Goal: Find specific page/section: Find specific page/section

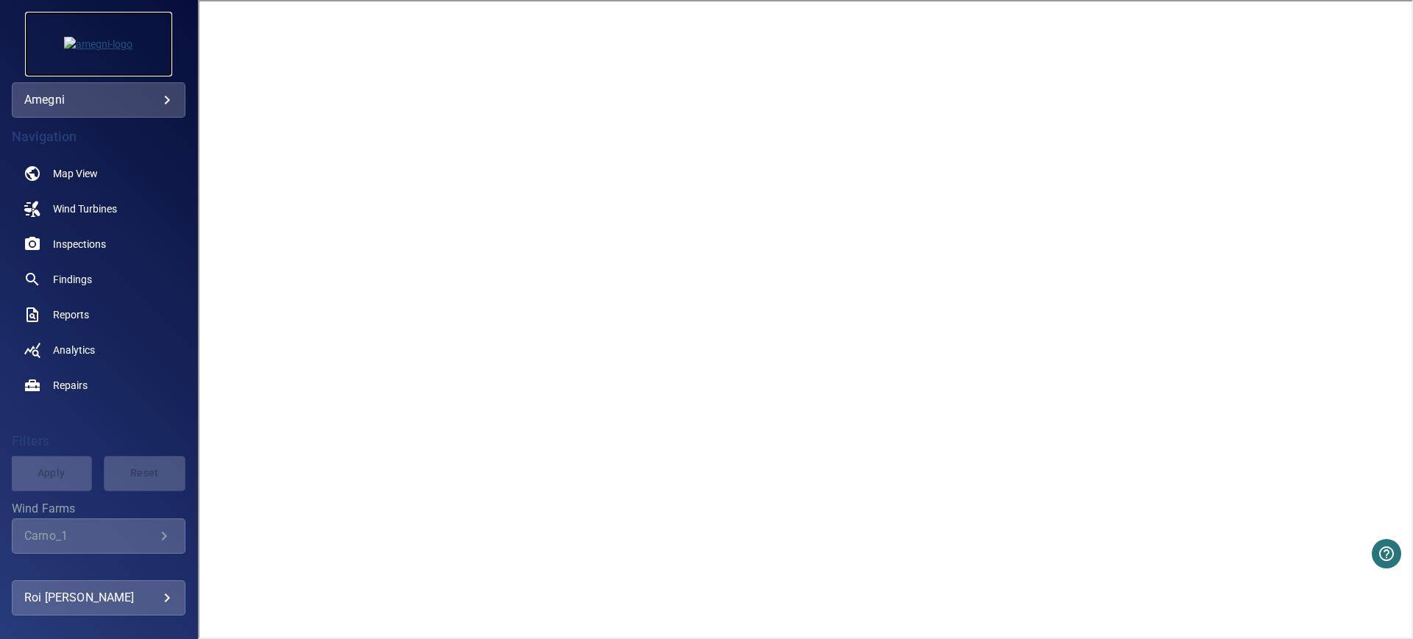
click at [132, 37] on img at bounding box center [98, 44] width 68 height 15
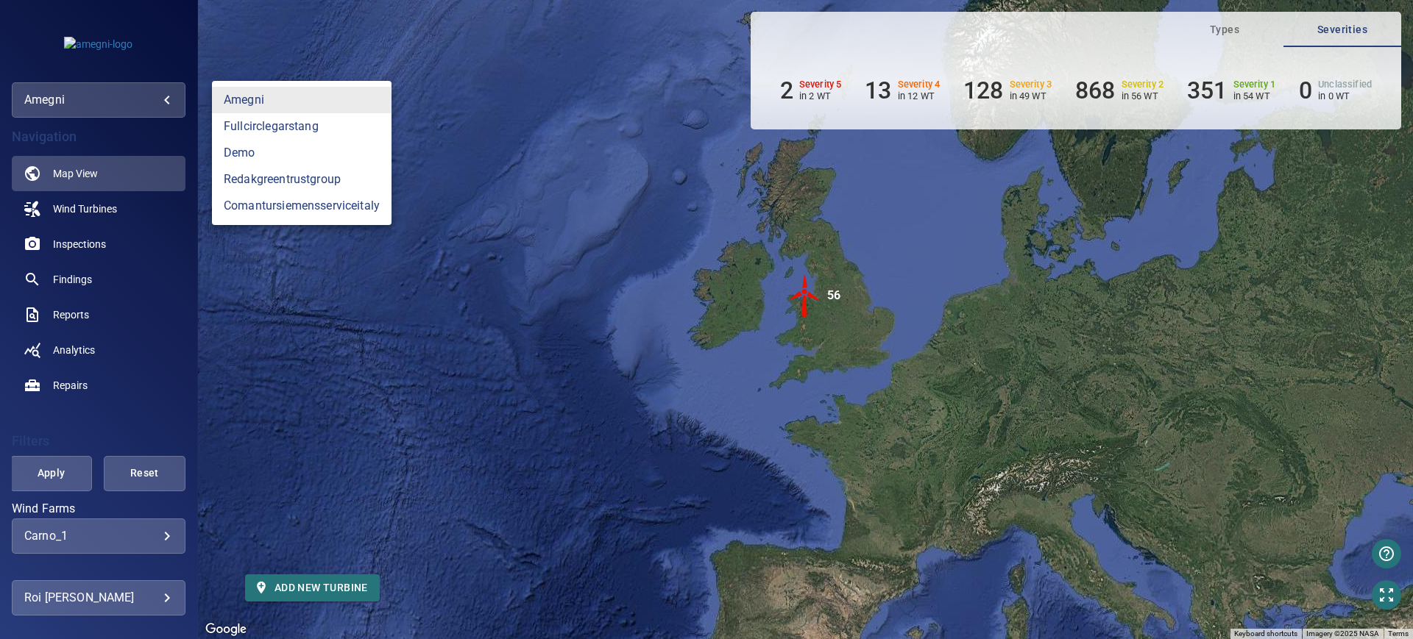
click at [167, 110] on body "**********" at bounding box center [706, 319] width 1413 height 639
click at [256, 142] on link "demo" at bounding box center [302, 153] width 180 height 26
